Goal: Information Seeking & Learning: Learn about a topic

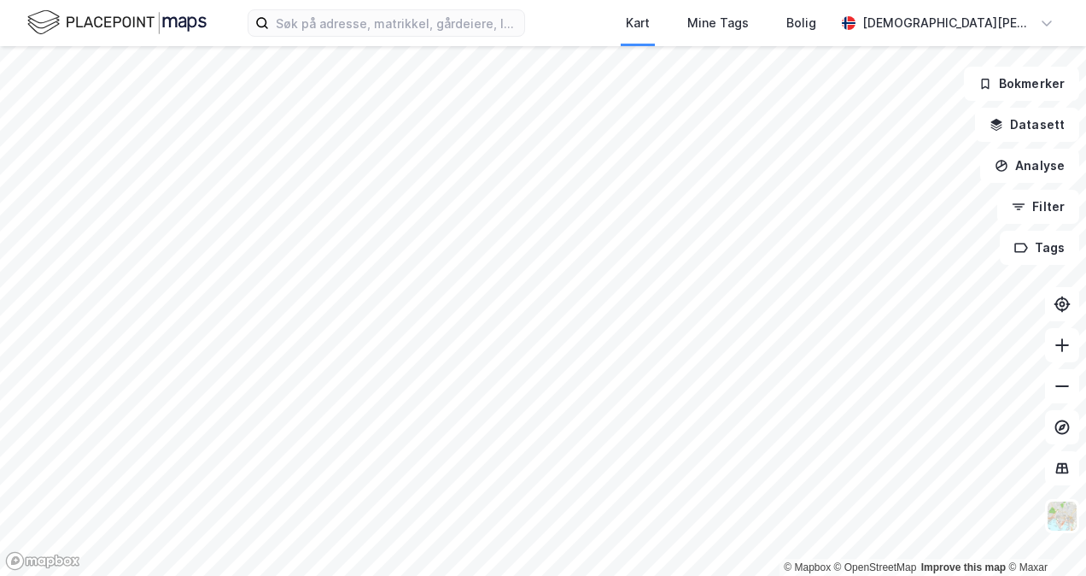
click at [345, 39] on div "Kart Mine Tags Bolig [PERSON_NAME]" at bounding box center [543, 23] width 1086 height 46
click at [353, 32] on input at bounding box center [396, 23] width 255 height 26
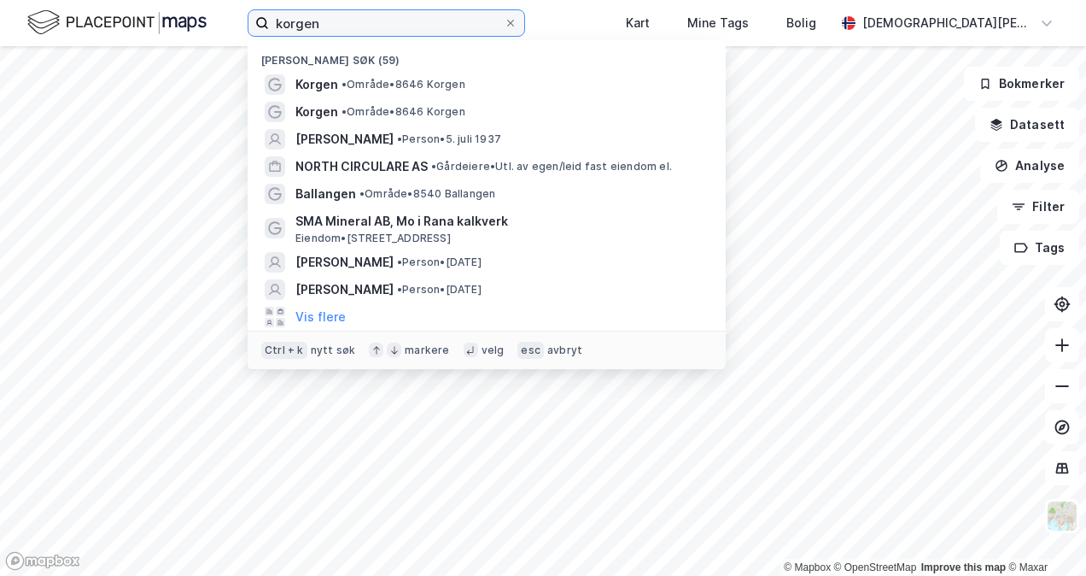
type input "korgen"
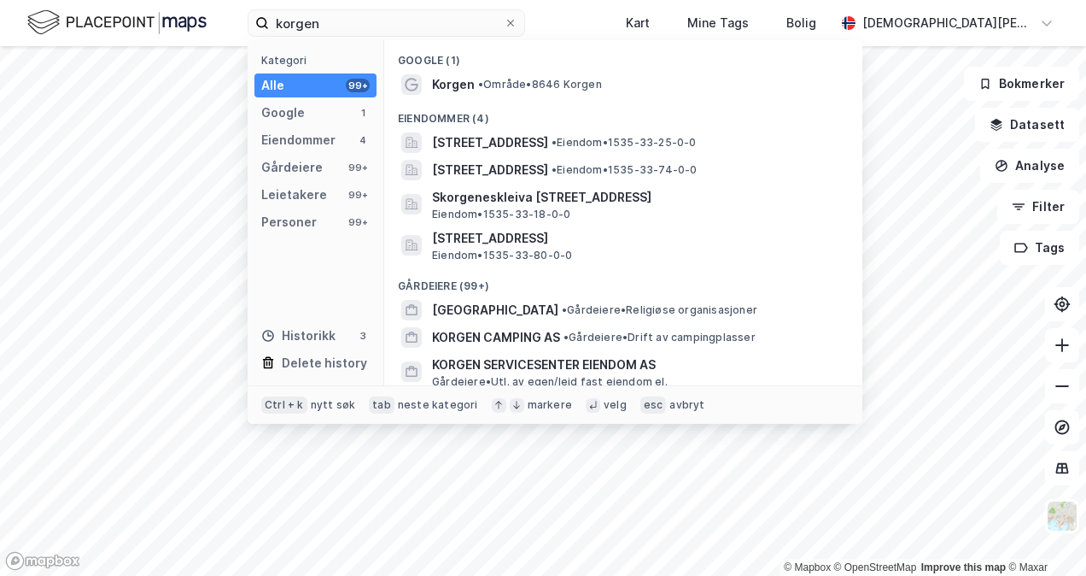
click at [582, 96] on div "Korgen • Område • 8646 Korgen" at bounding box center [623, 84] width 451 height 27
